Goal: Information Seeking & Learning: Learn about a topic

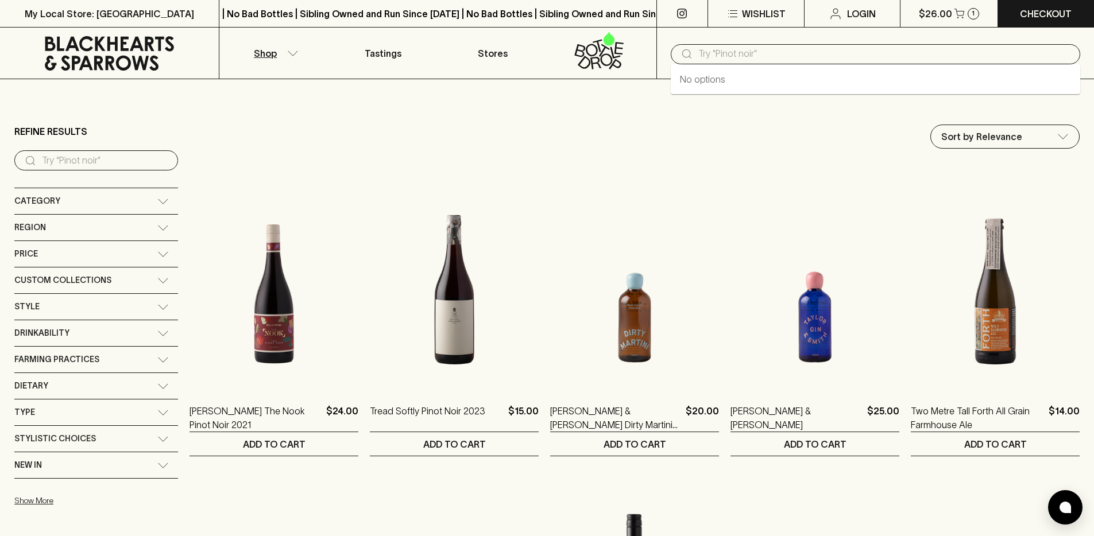
click at [772, 58] on input "text" at bounding box center [884, 54] width 373 height 18
paste input "7923"
type input "27923"
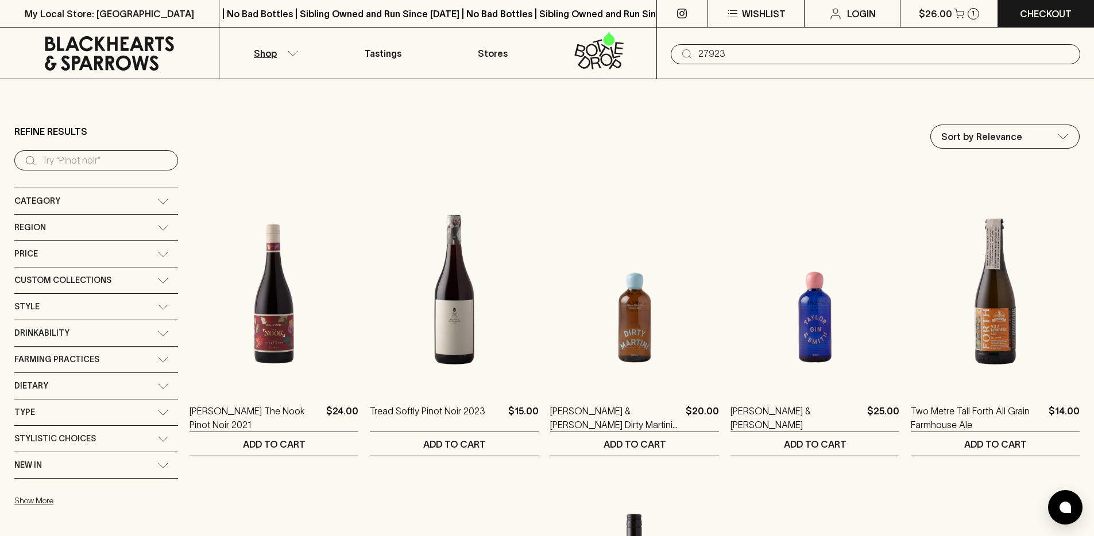
type input "27923"
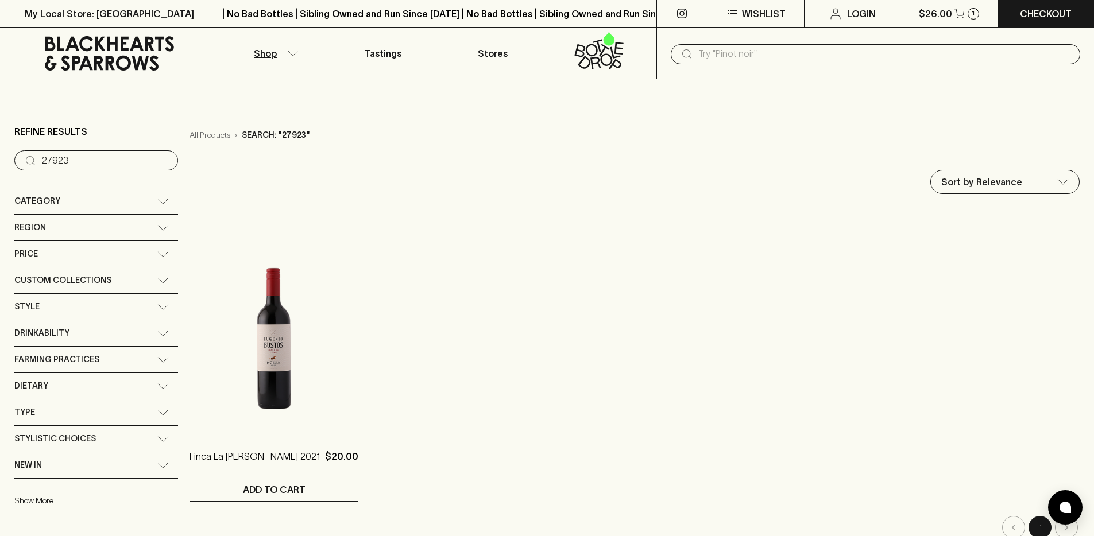
click at [282, 294] on img at bounding box center [273, 331] width 169 height 201
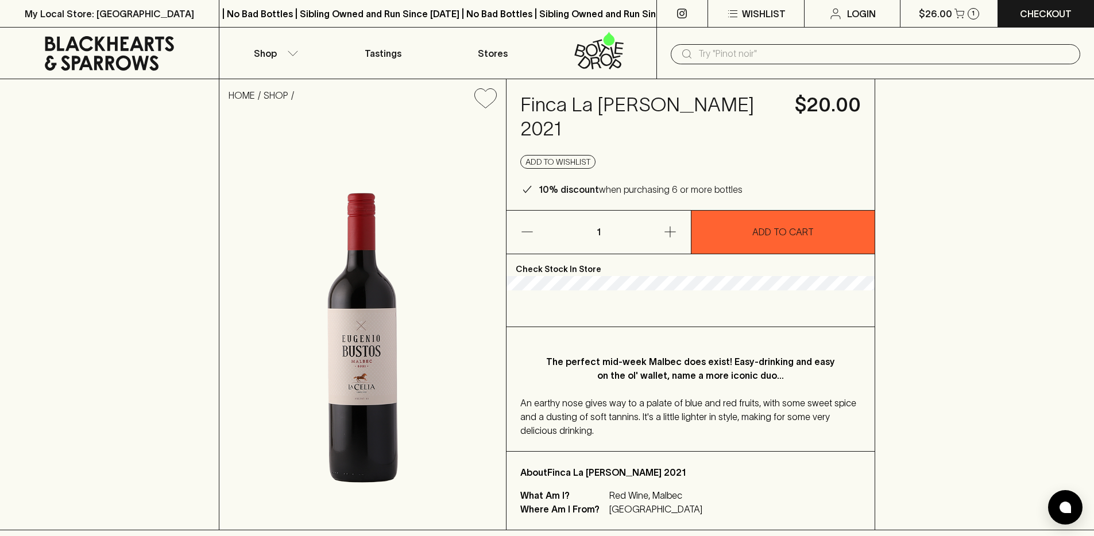
scroll to position [68, 0]
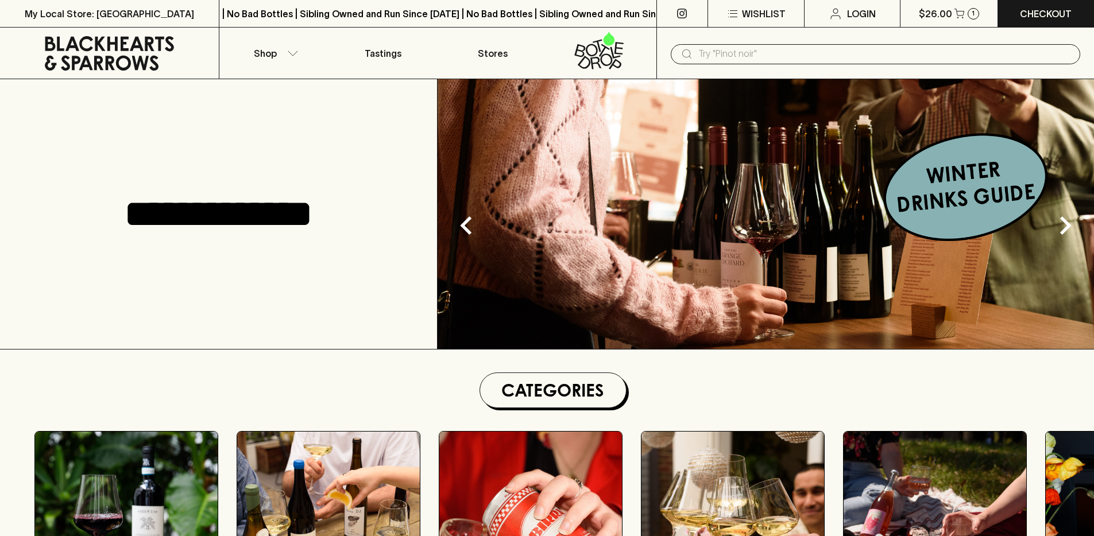
click at [819, 201] on img at bounding box center [765, 214] width 656 height 270
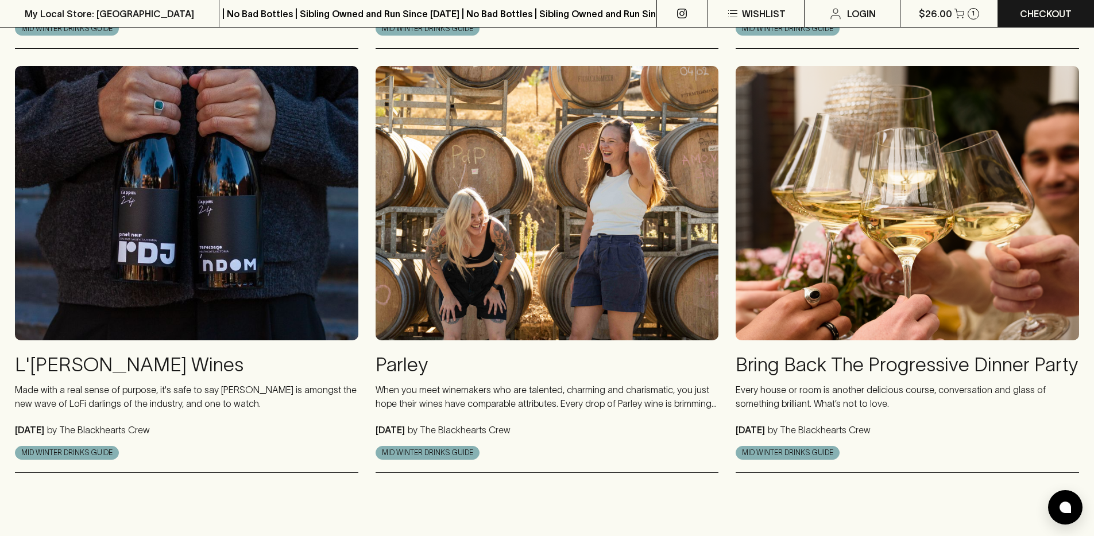
scroll to position [999, 0]
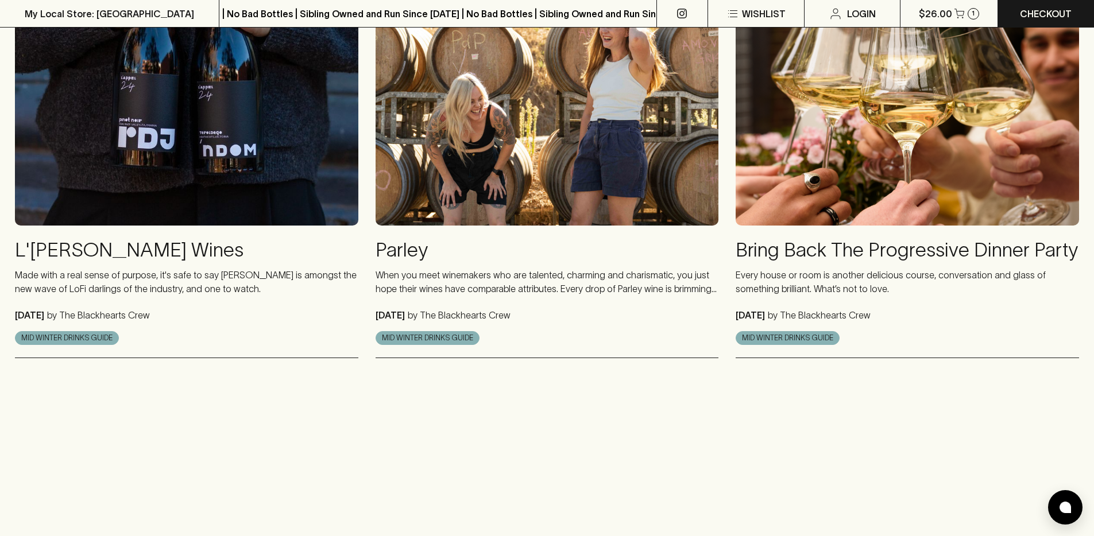
click at [619, 195] on img at bounding box center [546, 88] width 343 height 274
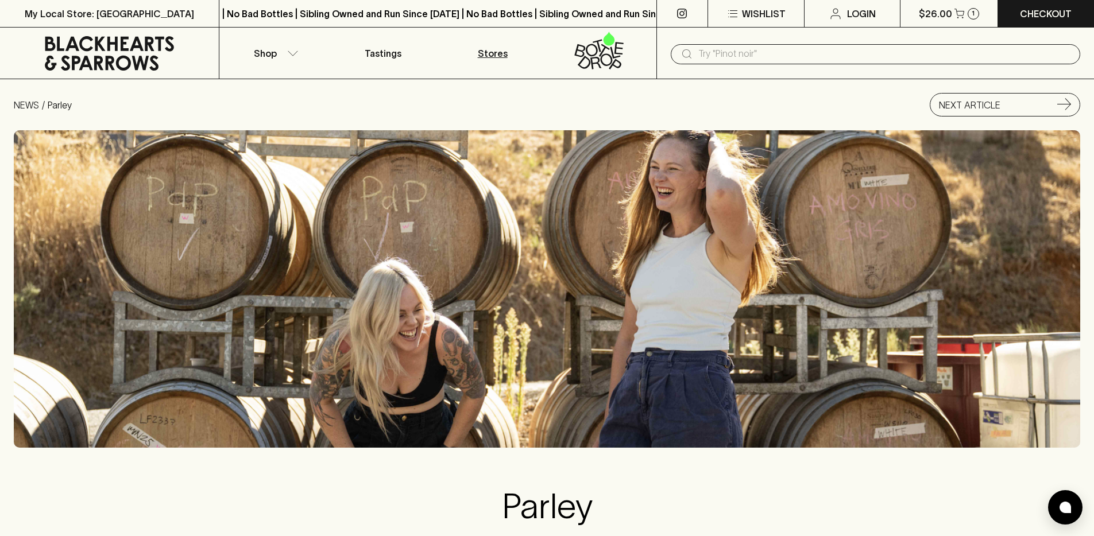
scroll to position [7, 0]
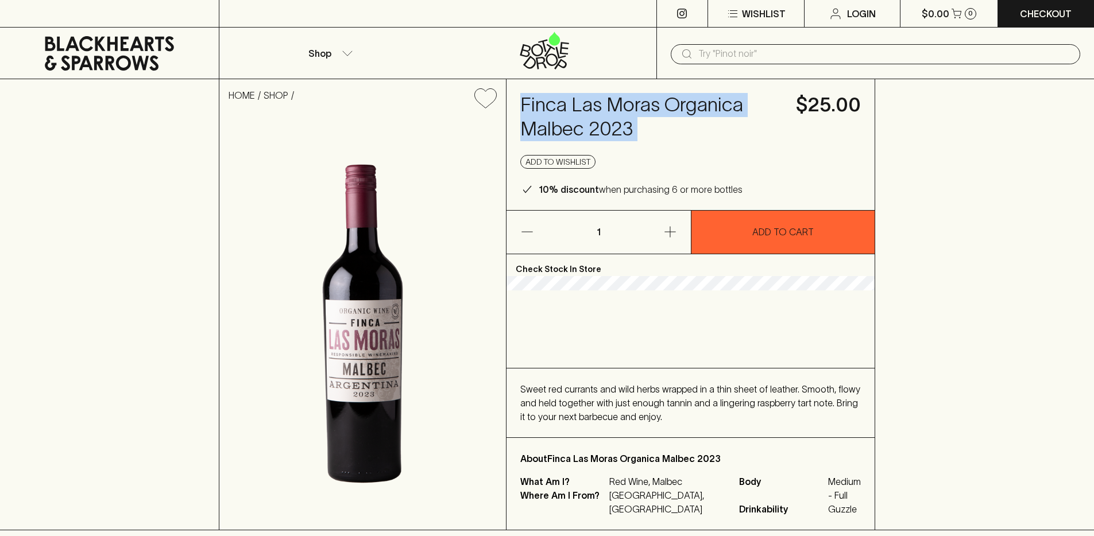
click at [631, 107] on h4 "Finca Las Moras Organica Malbec 2023" at bounding box center [651, 117] width 262 height 48
